Goal: Complete application form: Complete application form

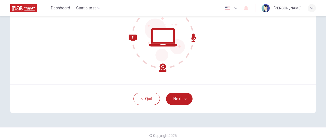
scroll to position [72, 0]
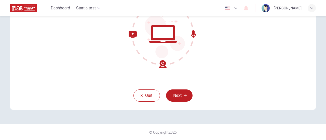
click at [181, 88] on div "Quit Next" at bounding box center [163, 95] width 306 height 29
click at [181, 91] on button "Next" at bounding box center [179, 96] width 26 height 12
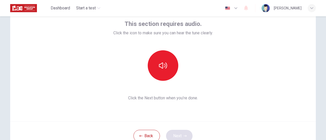
scroll to position [21, 0]
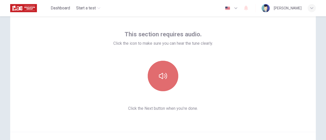
click at [157, 74] on button "button" at bounding box center [163, 76] width 31 height 31
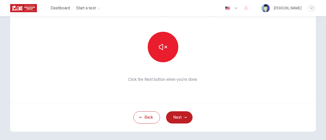
scroll to position [72, 0]
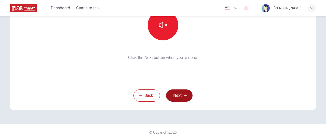
click at [185, 93] on button "Next" at bounding box center [179, 96] width 26 height 12
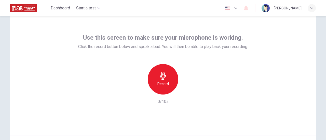
scroll to position [25, 0]
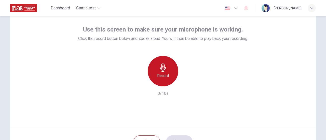
click at [155, 68] on div "Record" at bounding box center [163, 71] width 31 height 31
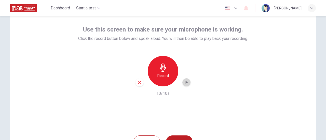
click at [186, 84] on icon "button" at bounding box center [186, 82] width 5 height 5
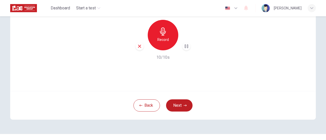
scroll to position [72, 0]
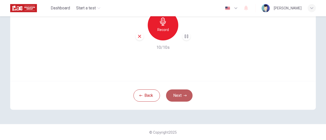
click at [182, 92] on button "Next" at bounding box center [179, 96] width 26 height 12
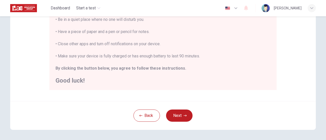
scroll to position [143, 0]
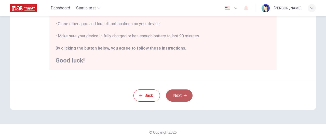
click at [187, 99] on button "Next" at bounding box center [179, 96] width 26 height 12
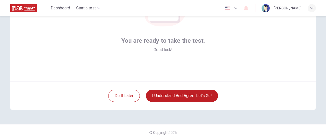
scroll to position [72, 0]
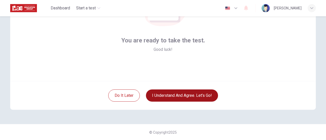
click at [209, 94] on button "I understand and agree. Let’s go!" at bounding box center [182, 96] width 72 height 12
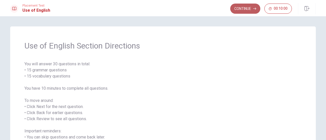
click at [244, 11] on button "Continue" at bounding box center [245, 9] width 30 height 10
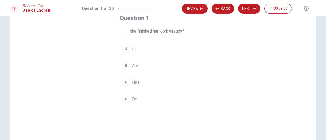
scroll to position [25, 0]
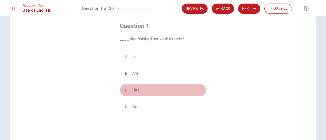
click at [129, 89] on button "C Has" at bounding box center [163, 90] width 87 height 13
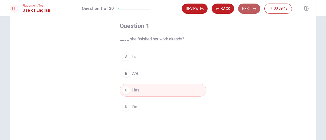
click at [247, 9] on button "Next" at bounding box center [249, 9] width 22 height 10
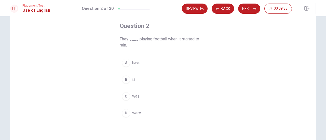
click at [135, 65] on span "have" at bounding box center [136, 63] width 8 height 6
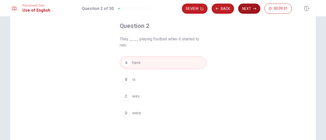
click at [244, 8] on button "Next" at bounding box center [249, 9] width 22 height 10
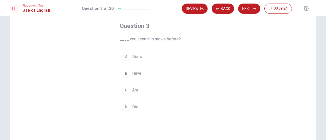
click at [132, 74] on span "Have" at bounding box center [136, 74] width 9 height 6
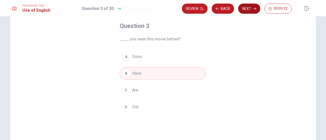
click at [249, 9] on button "Next" at bounding box center [249, 9] width 22 height 10
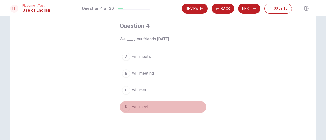
click at [143, 108] on span "will meet" at bounding box center [140, 107] width 16 height 6
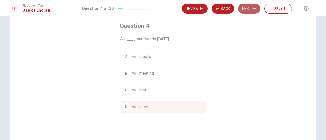
click at [249, 7] on button "Next" at bounding box center [249, 9] width 22 height 10
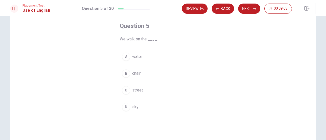
click at [140, 87] on button "C street" at bounding box center [163, 90] width 87 height 13
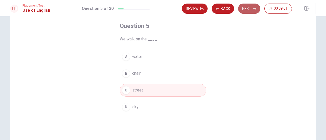
click at [249, 14] on button "Next" at bounding box center [249, 9] width 22 height 10
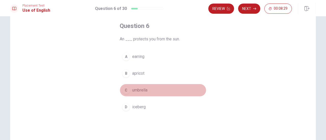
click at [146, 89] on span "umbrella" at bounding box center [139, 90] width 15 height 6
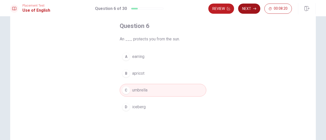
click at [249, 9] on button "Next" at bounding box center [249, 9] width 22 height 10
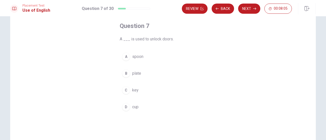
click at [137, 89] on span "key" at bounding box center [135, 90] width 6 height 6
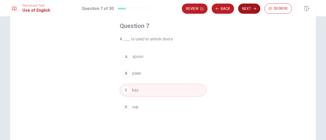
click at [249, 6] on button "Next" at bounding box center [249, 9] width 22 height 10
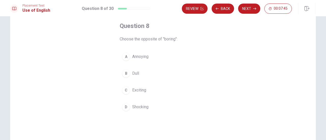
click at [143, 89] on span "Exciting" at bounding box center [139, 90] width 14 height 6
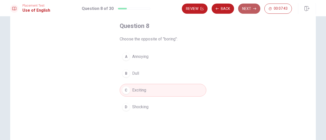
click at [250, 12] on button "Next" at bounding box center [249, 9] width 22 height 10
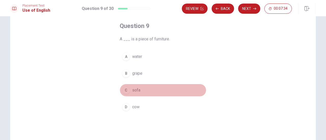
click at [139, 88] on span "sofa" at bounding box center [136, 90] width 8 height 6
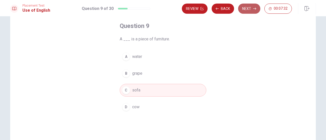
click at [250, 8] on button "Next" at bounding box center [249, 9] width 22 height 10
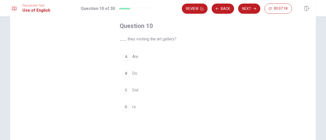
click at [135, 56] on span "Are" at bounding box center [135, 57] width 6 height 6
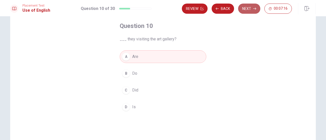
click at [256, 10] on icon "button" at bounding box center [254, 8] width 3 height 3
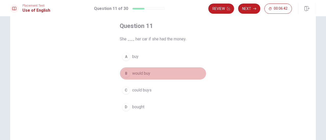
click at [138, 71] on span "would buy" at bounding box center [141, 74] width 18 height 6
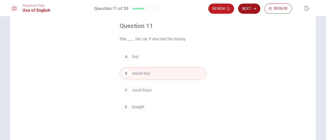
click at [257, 8] on button "Next" at bounding box center [249, 9] width 22 height 10
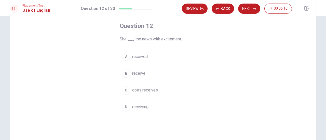
click at [146, 55] on span "received" at bounding box center [140, 57] width 16 height 6
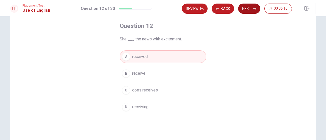
click at [243, 6] on button "Next" at bounding box center [249, 9] width 22 height 10
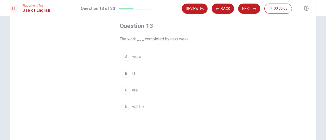
click at [132, 104] on span "will be" at bounding box center [138, 107] width 12 height 6
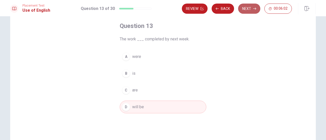
click at [245, 4] on button "Next" at bounding box center [249, 9] width 22 height 10
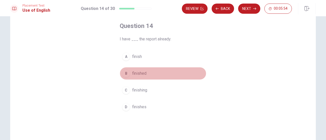
click at [146, 69] on button "B finished" at bounding box center [163, 73] width 87 height 13
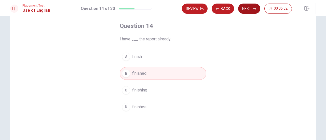
click at [249, 8] on button "Next" at bounding box center [249, 9] width 22 height 10
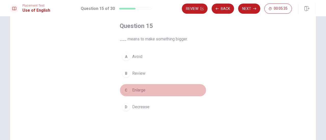
click at [139, 90] on span "Enlarge" at bounding box center [138, 90] width 13 height 6
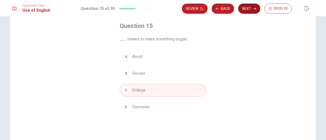
click at [247, 6] on button "Next" at bounding box center [249, 9] width 22 height 10
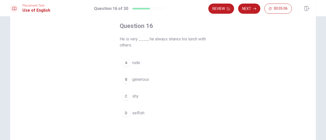
click at [143, 80] on span "generous" at bounding box center [140, 80] width 17 height 6
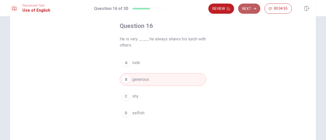
click at [256, 11] on button "Next" at bounding box center [249, 9] width 22 height 10
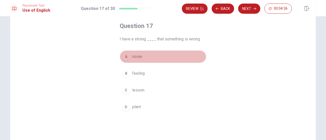
click at [137, 56] on span "noise" at bounding box center [137, 57] width 10 height 6
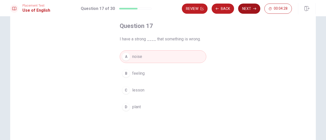
click at [245, 11] on button "Next" at bounding box center [249, 9] width 22 height 10
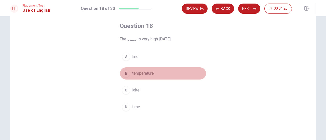
click at [153, 71] on button "B temperature" at bounding box center [163, 73] width 87 height 13
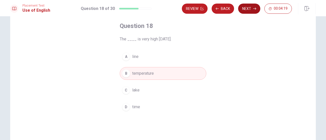
click at [243, 8] on button "Next" at bounding box center [249, 9] width 22 height 10
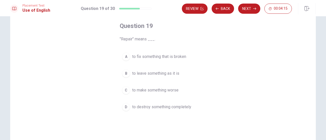
click at [183, 56] on span "to fix something that is broken" at bounding box center [159, 57] width 54 height 6
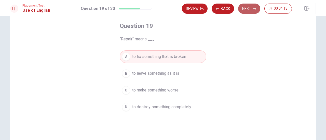
click at [252, 10] on button "Next" at bounding box center [249, 9] width 22 height 10
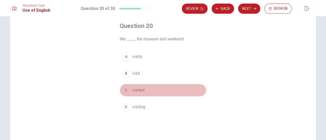
click at [138, 90] on span "visited" at bounding box center [138, 90] width 12 height 6
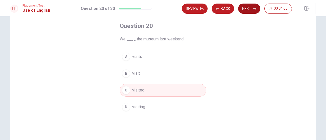
click at [256, 7] on icon "button" at bounding box center [254, 8] width 3 height 3
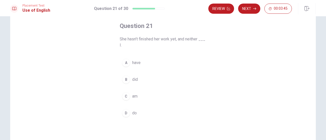
click at [135, 63] on span "have" at bounding box center [136, 63] width 8 height 6
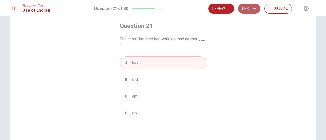
click at [252, 9] on button "Next" at bounding box center [249, 9] width 22 height 10
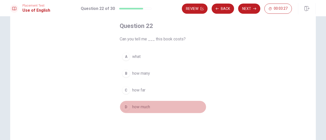
click at [147, 110] on button "D how much" at bounding box center [163, 107] width 87 height 13
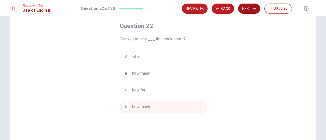
click at [251, 7] on button "Next" at bounding box center [249, 9] width 22 height 10
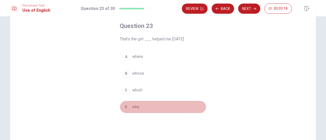
click at [138, 107] on span "who" at bounding box center [135, 107] width 7 height 6
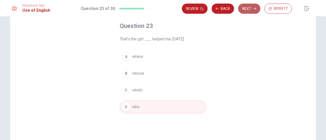
click at [253, 8] on button "Next" at bounding box center [249, 9] width 22 height 10
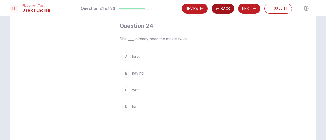
click at [224, 7] on button "Back" at bounding box center [223, 9] width 22 height 10
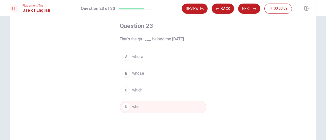
click at [256, 3] on div "Placement Test Use of English Question 23 of 30 Review Back Next 00:03:09" at bounding box center [163, 8] width 326 height 16
click at [257, 5] on button "Next" at bounding box center [249, 9] width 22 height 10
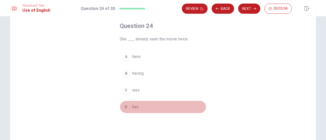
click at [138, 106] on button "D has" at bounding box center [163, 107] width 87 height 13
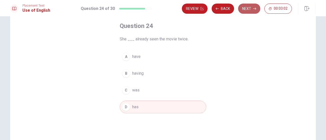
click at [250, 7] on button "Next" at bounding box center [249, 9] width 22 height 10
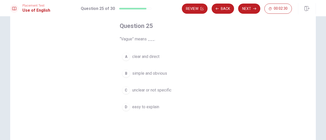
click at [147, 106] on span "easy to explain" at bounding box center [145, 107] width 27 height 6
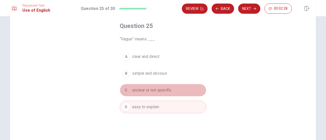
click at [152, 89] on span "unclear or not specific" at bounding box center [151, 90] width 39 height 6
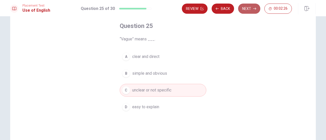
click at [249, 13] on button "Next" at bounding box center [249, 9] width 22 height 10
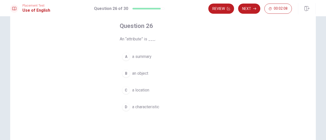
click at [125, 75] on div "B" at bounding box center [126, 74] width 8 height 8
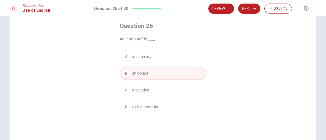
click at [132, 106] on span "a characteristic" at bounding box center [145, 107] width 27 height 6
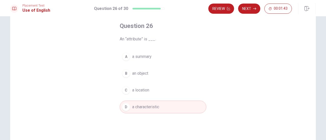
click at [252, 9] on button "Next" at bounding box center [249, 9] width 22 height 10
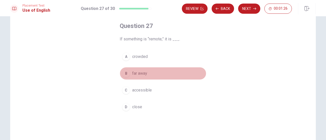
click at [140, 74] on span "far away" at bounding box center [139, 74] width 15 height 6
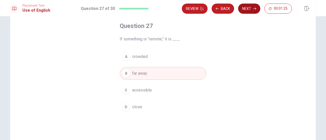
click at [251, 10] on button "Next" at bounding box center [249, 9] width 22 height 10
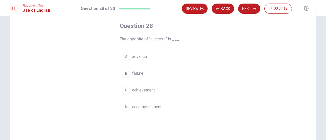
click at [131, 86] on button "C achievement" at bounding box center [163, 90] width 87 height 13
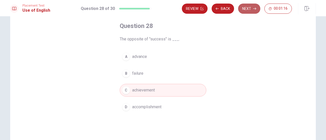
click at [251, 7] on button "Next" at bounding box center [249, 9] width 22 height 10
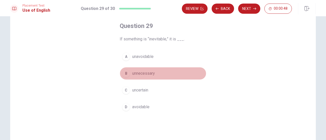
click at [144, 69] on button "B unnecessary" at bounding box center [163, 73] width 87 height 13
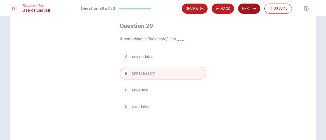
click at [249, 11] on button "Next" at bounding box center [249, 9] width 22 height 10
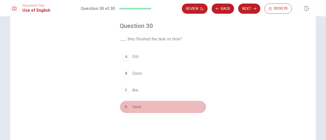
click at [129, 106] on button "D Have" at bounding box center [163, 107] width 87 height 13
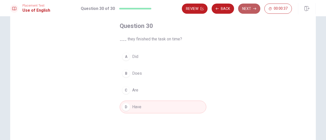
click at [249, 11] on button "Next" at bounding box center [249, 9] width 22 height 10
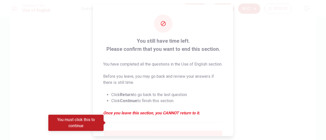
scroll to position [56, 0]
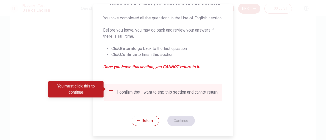
click at [171, 91] on div "I confirm that I want to end this section and cannot return." at bounding box center [167, 93] width 101 height 6
click at [112, 90] on input "You must click this to continue" at bounding box center [111, 93] width 6 height 6
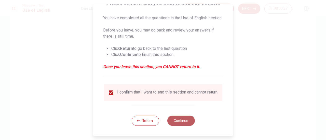
click at [171, 124] on button "Continue" at bounding box center [181, 121] width 28 height 10
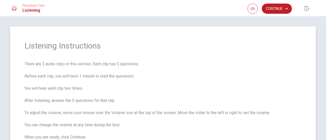
scroll to position [25, 0]
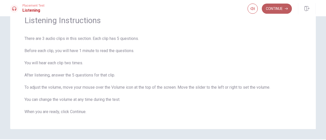
click at [267, 11] on button "Continue" at bounding box center [277, 9] width 30 height 10
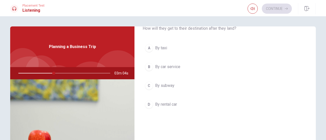
scroll to position [102, 0]
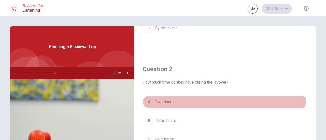
click at [155, 100] on span "Two hours" at bounding box center [164, 102] width 19 height 6
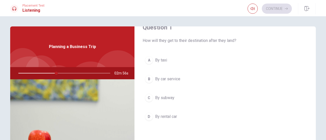
scroll to position [0, 0]
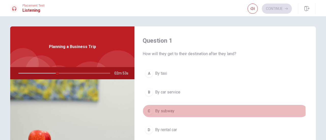
click at [161, 113] on span "By subway" at bounding box center [164, 111] width 19 height 6
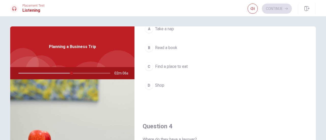
scroll to position [306, 0]
click at [183, 67] on span "Find a place to eat" at bounding box center [171, 66] width 33 height 6
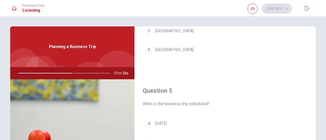
scroll to position [395, 0]
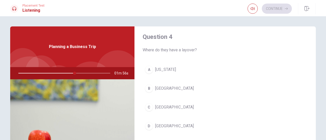
click at [150, 105] on div "C" at bounding box center [149, 107] width 8 height 8
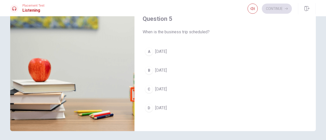
scroll to position [64, 0]
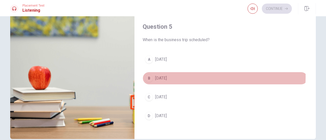
click at [167, 75] on span "[DATE]" at bounding box center [161, 78] width 12 height 6
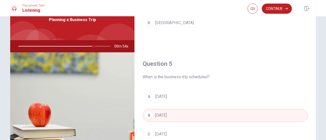
scroll to position [0, 0]
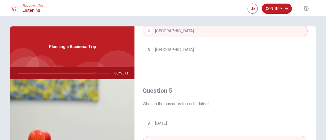
drag, startPoint x: 94, startPoint y: 75, endPoint x: 84, endPoint y: 75, distance: 9.7
click at [84, 75] on div at bounding box center [63, 73] width 102 height 12
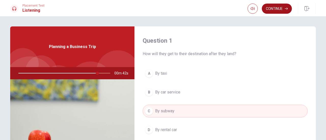
click at [281, 8] on button "Continue" at bounding box center [277, 9] width 30 height 10
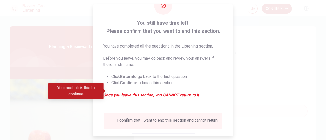
scroll to position [49, 0]
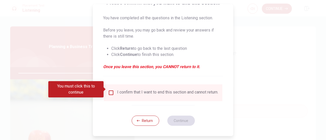
click at [180, 90] on div "I confirm that I want to end this section and cannot return." at bounding box center [167, 93] width 101 height 6
click at [110, 90] on input "You must click this to continue" at bounding box center [111, 93] width 6 height 6
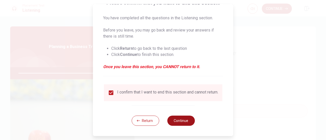
click at [168, 120] on button "Continue" at bounding box center [181, 121] width 28 height 10
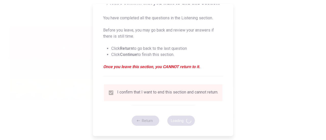
type input "88"
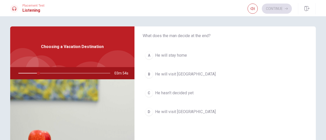
scroll to position [25, 0]
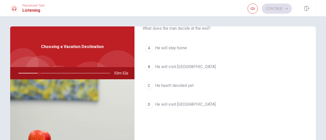
click at [177, 84] on span "He hasn’t decided yet" at bounding box center [174, 86] width 38 height 6
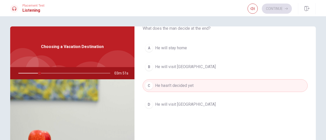
scroll to position [0, 0]
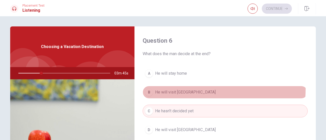
click at [181, 89] on button "B He will visit [GEOGRAPHIC_DATA]" at bounding box center [225, 92] width 165 height 13
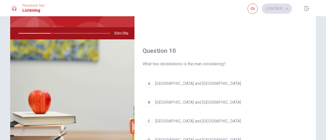
scroll to position [51, 0]
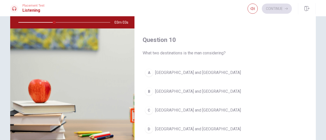
click at [171, 108] on span "[GEOGRAPHIC_DATA] and [GEOGRAPHIC_DATA]" at bounding box center [198, 111] width 86 height 6
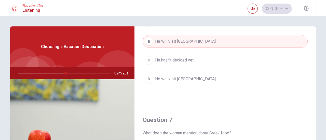
click at [175, 79] on span "He will visit [GEOGRAPHIC_DATA]" at bounding box center [185, 79] width 61 height 6
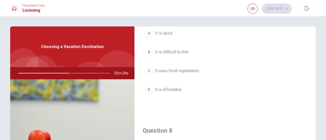
scroll to position [178, 0]
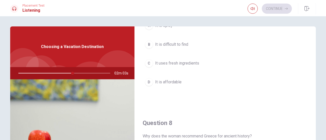
click at [177, 77] on button "D It is affordable" at bounding box center [225, 82] width 165 height 13
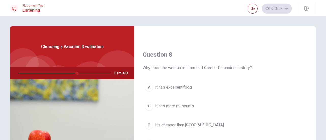
scroll to position [255, 0]
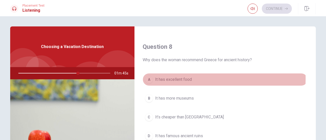
click at [177, 77] on span "It has excellent food" at bounding box center [173, 80] width 37 height 6
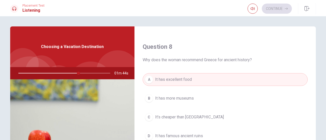
scroll to position [280, 0]
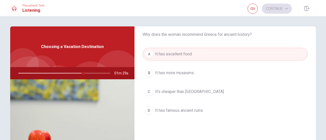
click at [192, 70] on span "It has more museums" at bounding box center [174, 73] width 39 height 6
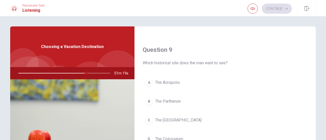
scroll to position [408, 0]
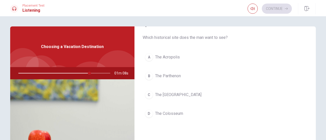
click at [171, 75] on span "The Parthenon" at bounding box center [168, 76] width 26 height 6
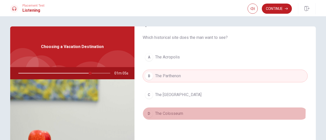
click at [171, 111] on span "The Colosseum" at bounding box center [169, 114] width 28 height 6
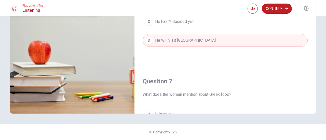
scroll to position [0, 0]
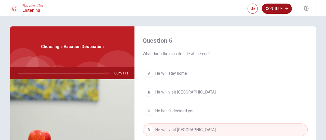
click at [276, 5] on button "Continue" at bounding box center [277, 9] width 30 height 10
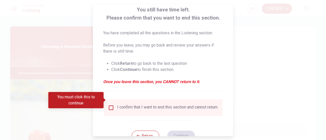
scroll to position [49, 0]
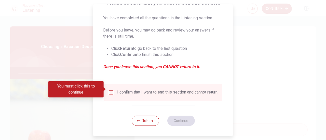
click at [168, 92] on div "I confirm that I want to end this section and cannot return." at bounding box center [167, 93] width 101 height 6
click at [113, 90] on input "You must click this to continue" at bounding box center [111, 93] width 6 height 6
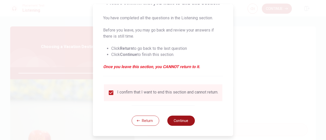
click at [175, 121] on button "Continue" at bounding box center [181, 121] width 28 height 10
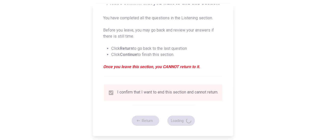
type input "99"
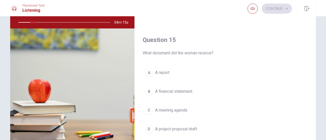
scroll to position [76, 0]
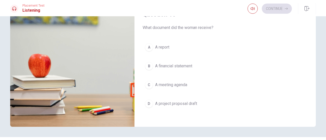
click at [195, 101] on span "A project proposal draft" at bounding box center [176, 104] width 42 height 6
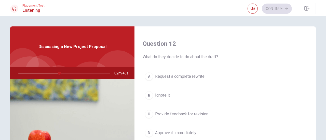
scroll to position [153, 0]
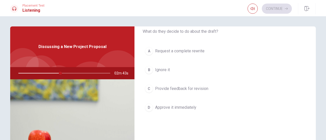
click at [204, 86] on span "Provide feedback for revision" at bounding box center [181, 89] width 53 height 6
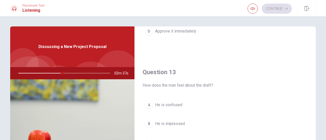
scroll to position [255, 0]
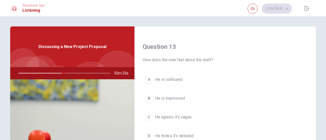
click at [189, 134] on span "He thinks it’s detailed" at bounding box center [174, 136] width 38 height 6
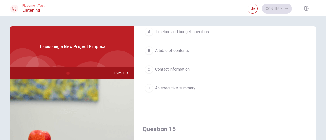
scroll to position [408, 0]
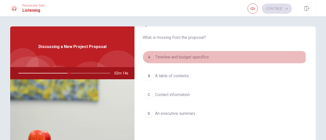
click at [189, 55] on span "Timeline and budget specifics" at bounding box center [182, 57] width 54 height 6
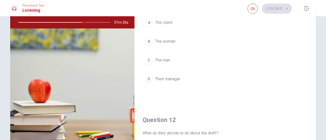
scroll to position [0, 0]
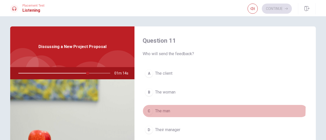
click at [162, 107] on button "C The man" at bounding box center [225, 111] width 165 height 13
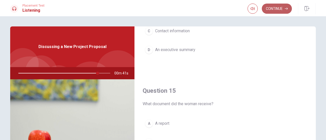
click at [270, 9] on button "Continue" at bounding box center [277, 9] width 30 height 10
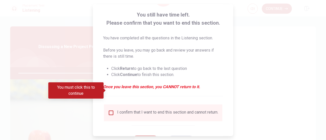
scroll to position [49, 0]
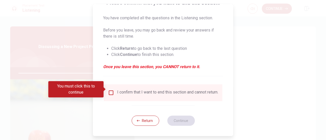
click at [115, 90] on div "I confirm that I want to end this section and cannot return." at bounding box center [163, 93] width 110 height 6
click at [109, 90] on input "You must click this to continue" at bounding box center [111, 93] width 6 height 6
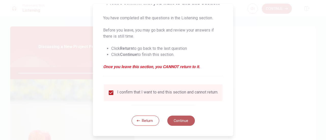
click at [179, 118] on button "Continue" at bounding box center [181, 121] width 28 height 10
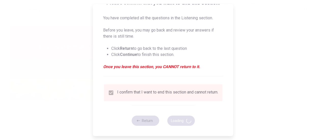
type input "89"
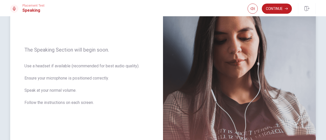
scroll to position [0, 0]
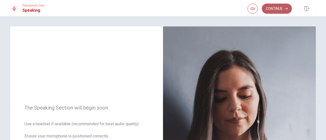
click at [277, 12] on button "Continue" at bounding box center [277, 9] width 30 height 10
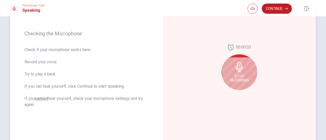
scroll to position [76, 0]
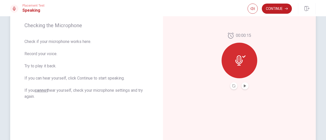
click at [239, 64] on icon at bounding box center [238, 61] width 7 height 10
click at [232, 85] on icon "Record Again" at bounding box center [233, 86] width 3 height 3
click at [244, 85] on icon "Play Audio" at bounding box center [245, 86] width 3 height 3
click at [285, 8] on icon "button" at bounding box center [286, 9] width 3 height 2
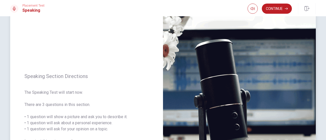
scroll to position [0, 0]
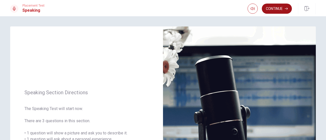
click at [272, 8] on button "Continue" at bounding box center [277, 9] width 30 height 10
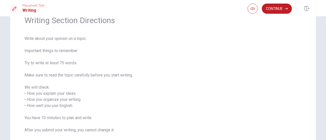
scroll to position [51, 0]
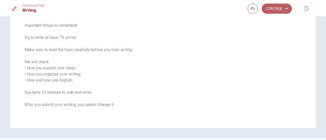
click at [278, 9] on button "Continue" at bounding box center [277, 9] width 30 height 10
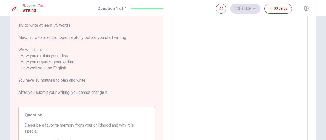
click at [222, 49] on textarea at bounding box center [239, 68] width 129 height 141
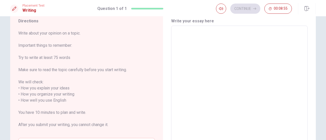
scroll to position [0, 0]
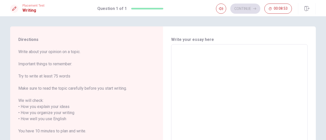
type textarea "m"
type textarea "x"
type textarea "my"
type textarea "x"
type textarea "m"
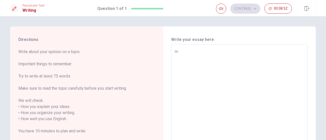
type textarea "x"
type textarea "M"
type textarea "x"
type textarea "My"
type textarea "x"
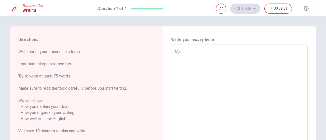
type textarea "My"
type textarea "x"
type textarea "My f"
type textarea "x"
type textarea "My fa"
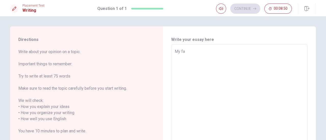
type textarea "x"
type textarea "My fav"
type textarea "x"
type textarea "My favo"
type textarea "x"
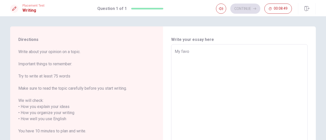
type textarea "My favol"
type textarea "x"
type textarea "My favoli"
type textarea "x"
type textarea "My favolit"
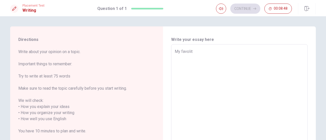
type textarea "x"
type textarea "My favolite"
type textarea "x"
type textarea "My favolite"
type textarea "x"
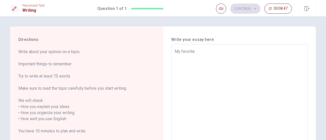
type textarea "My favolite m"
type textarea "x"
type textarea "My favolite me"
type textarea "x"
type textarea "My favolite mem"
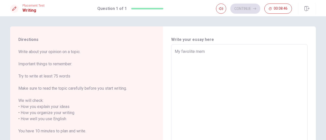
type textarea "x"
type textarea "My favolite memo"
type textarea "x"
type textarea "My favolite memor"
type textarea "x"
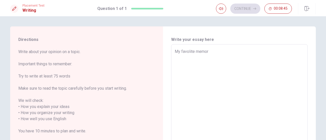
type textarea "My favolite memori"
type textarea "x"
type textarea "My favolite memor"
type textarea "x"
type textarea "My favolite memory"
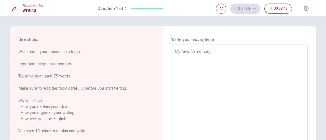
type textarea "x"
type textarea "My favolite memory"
type textarea "x"
type textarea "My favolite memory i"
type textarea "x"
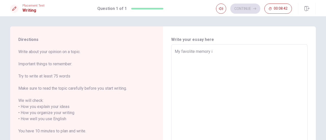
type textarea "My favolite memory is"
type textarea "x"
type textarea "My favolite memory is"
type textarea "x"
type textarea "My favolite memory is p"
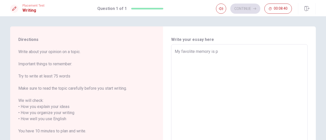
type textarea "x"
type textarea "My favolite memory is pl"
type textarea "x"
type textarea "My favolite memory is pla"
type textarea "x"
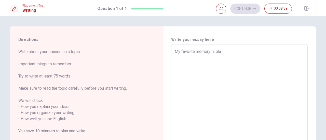
type textarea "My favolite memory is play"
type textarea "x"
type textarea "My favolite memory is playi"
type textarea "x"
type textarea "My favolite memory is playin"
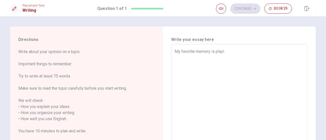
type textarea "x"
type textarea "My favolite memory is playing"
type textarea "x"
type textarea "My favolite memory is playing"
type textarea "x"
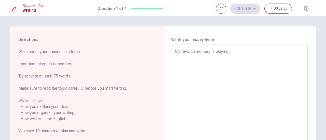
type textarea "My favolite memory is playing b"
type textarea "x"
type textarea "My favolite memory is playing ba"
type textarea "x"
type textarea "My favolite memory is playing bas"
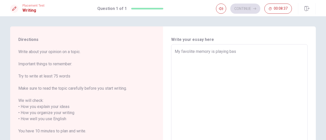
type textarea "x"
type textarea "My favolite memory is playing bask"
type textarea "x"
type textarea "My favolite memory is playing baske"
type textarea "x"
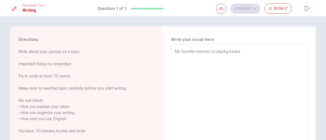
type textarea "My favolite memory is playing basket"
type textarea "x"
type textarea "My favolite memory is playing basketc"
type textarea "x"
type textarea "My favolite memory is playing basket"
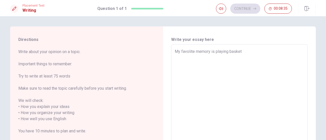
type textarea "x"
type textarea "My favolite memory is playing basketb"
type textarea "x"
type textarea "My favolite memory is playing basketba"
type textarea "x"
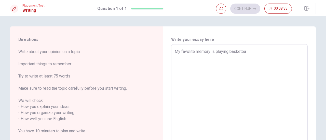
type textarea "My favolite memory is playing basketbal"
type textarea "x"
type textarea "My favolite memory is playing basketball"
type textarea "x"
type textarea "My favolite memory is playing basketball."
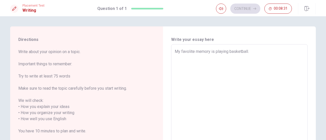
type textarea "x"
type textarea "My favolite memory is playing basketball."
type textarea "x"
click at [192, 101] on textarea "My favolite memory is playing basketball." at bounding box center [239, 119] width 129 height 141
type textarea "My favolite memory is playing basketball.B"
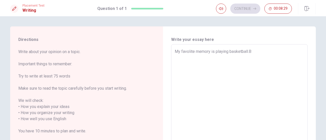
type textarea "x"
type textarea "My favolite memory is playing [DOMAIN_NAME]"
type textarea "x"
type textarea "My favolite memory is playing basketball.Bec"
type textarea "x"
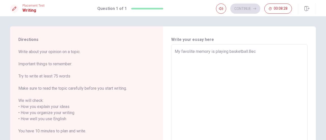
type textarea "My favolite memory is playing basketball.Beca"
type textarea "x"
type textarea "My favolite memory is playing basketball.Becau"
type textarea "x"
type textarea "My favolite memory is playing basketball.Becaus"
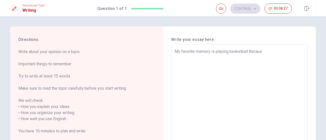
type textarea "x"
type textarea "My favolite memory is playing basketball.Because"
type textarea "x"
type textarea "My favolite memory is playing basketball.Because"
type textarea "x"
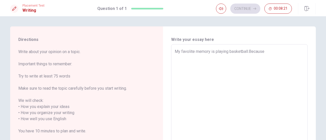
type textarea "My favolite memory is playing basketball.Because"
type textarea "x"
type textarea "My favolite memory is playing basketball.Becaus"
type textarea "x"
type textarea "My favolite memory is playing basketball.Becau"
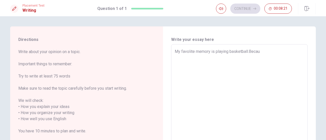
type textarea "x"
type textarea "My favolite memory is playing basketball.Beca"
type textarea "x"
type textarea "My favolite memory is playing basketball.Bec"
type textarea "x"
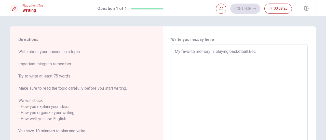
type textarea "My favolite memory is playing [DOMAIN_NAME]"
type textarea "x"
type textarea "My favolite memory is playing basketball.B"
type textarea "x"
type textarea "My favolite memory is playing basketball."
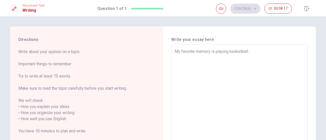
type textarea "x"
type textarea "My favolite memory is playing basketball.W"
type textarea "x"
type textarea "My favolite memory is playing basketball.Wh"
type textarea "x"
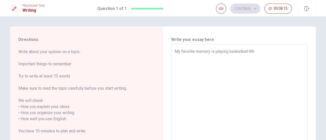
type textarea "My favolite memory is playing basketball.Whe"
type textarea "x"
type textarea "My favolite memory is playing basketball.When"
type textarea "x"
type textarea "My favolite memory is playing basketball.When"
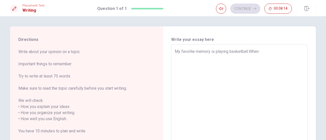
type textarea "x"
type textarea "My favolite memory is playing basketball.When i"
type textarea "x"
type textarea "My favolite memory is playing basketball.When i"
type textarea "x"
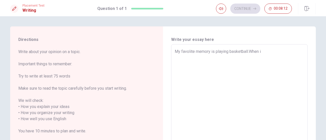
type textarea "My favolite memory is playing basketball.When i"
type textarea "x"
type textarea "My favolite memory is playing basketball.When"
type textarea "x"
type textarea "My favolite memory is playing basketball.When I"
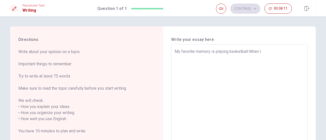
type textarea "x"
type textarea "My favolite memory is playing basketball.When I"
type textarea "x"
type textarea "My favolite memory is playing basketball.When I w"
type textarea "x"
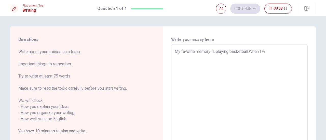
type textarea "My favolite memory is playing basketball.When I wa"
type textarea "x"
type textarea "My favolite memory is playing basketball.When I was"
type textarea "x"
type textarea "My favolite memory is playing basketball.When I was"
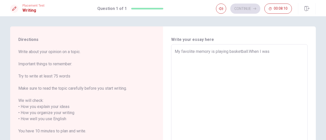
type textarea "x"
type textarea "My favolite memory is playing basketball.When I was s"
type textarea "x"
type textarea "My favolite memory is playing basketball.When I was su"
type textarea "x"
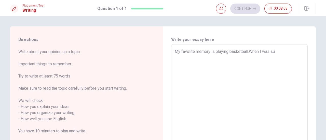
type textarea "My favolite memory is playing basketball.When I was sun"
type textarea "x"
type textarea "My favolite memory is playing basketball.When I was suni"
type textarea "x"
type textarea "My favolite memory is playing basketball.When I was sun"
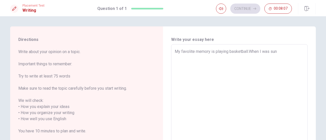
type textarea "x"
type textarea "My favolite memory is playing basketball.When I was su"
type textarea "x"
type textarea "My favolite memory is playing basketball.When I was s"
type textarea "x"
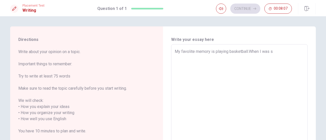
type textarea "My favolite memory is playing basketball.When I was"
type textarea "x"
type textarea "My favolite memory is playing basketball.When I was j"
type textarea "x"
type textarea "My favolite memory is playing basketball.When I was jj"
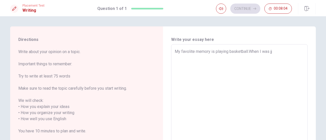
type textarea "x"
type textarea "My favolite memory is playing basketball.When I was j"
type textarea "x"
type textarea "My favolite memory is playing basketball.When I was ju"
type textarea "x"
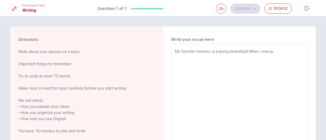
type textarea "My favolite memory is playing basketball.When I was jun"
type textarea "x"
type textarea "My favolite memory is playing basketball.When I was juni"
type textarea "x"
type textarea "My favolite memory is playing basketball.When I was junio"
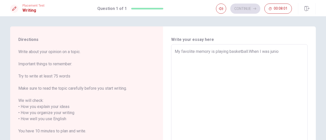
type textarea "x"
type textarea "My favolite memory is playing basketball.When I was junior"
type textarea "x"
type textarea "My favolite memory is playing basketball.When I was junior"
type textarea "x"
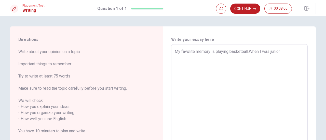
type textarea "My favolite memory is playing basketball.When I was junior h"
type textarea "x"
type textarea "My favolite memory is playing basketball.When I was junior hi"
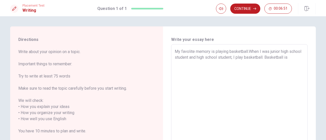
click at [192, 101] on textarea "My favolite memory is playing basketball.When I was junior high school student …" at bounding box center [239, 119] width 129 height 141
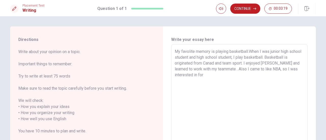
click at [289, 71] on textarea "My favolite memory is playing basketball.When I was junior high school student …" at bounding box center [239, 119] width 129 height 141
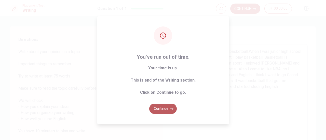
click at [170, 110] on button "Continue" at bounding box center [163, 109] width 28 height 10
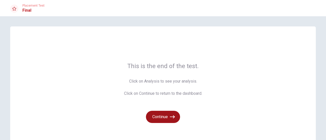
click at [172, 116] on icon "button" at bounding box center [172, 117] width 5 height 3
